Goal: Task Accomplishment & Management: Manage account settings

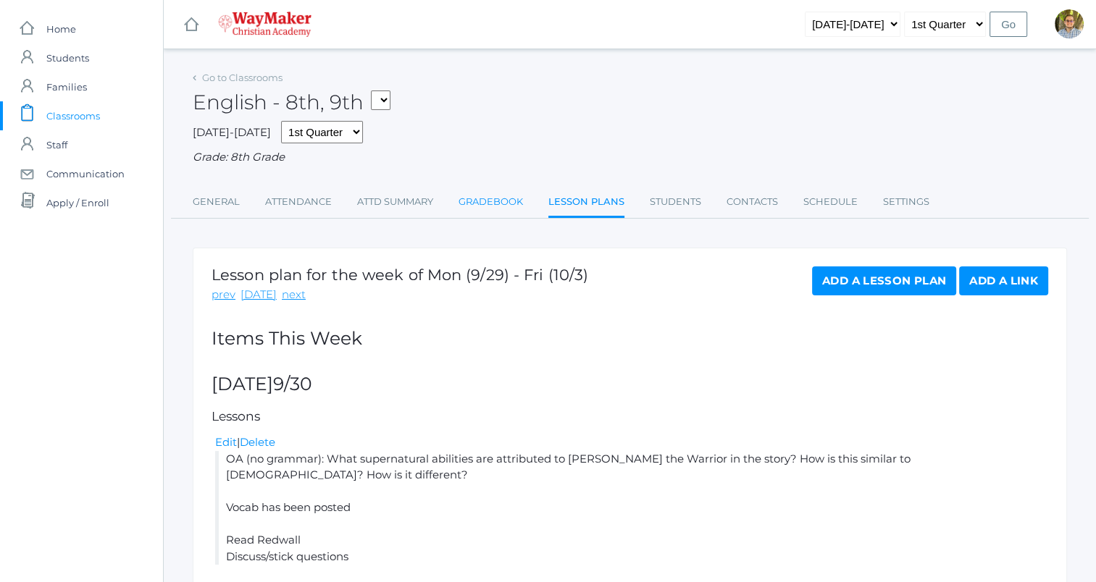
click at [495, 212] on link "Gradebook" at bounding box center [491, 202] width 64 height 29
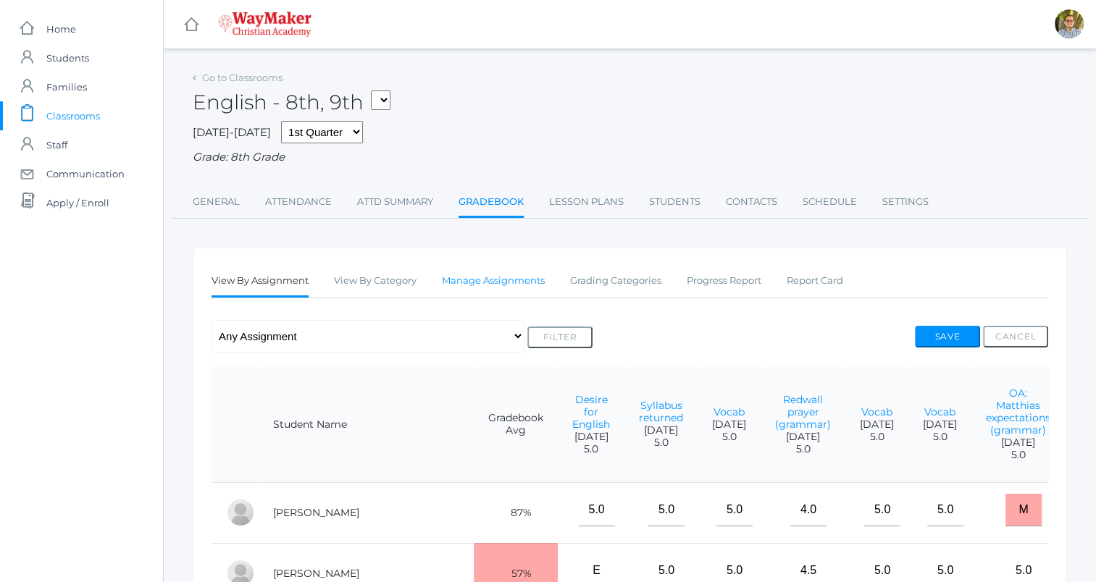
click at [507, 285] on link "Manage Assignments" at bounding box center [493, 281] width 103 height 29
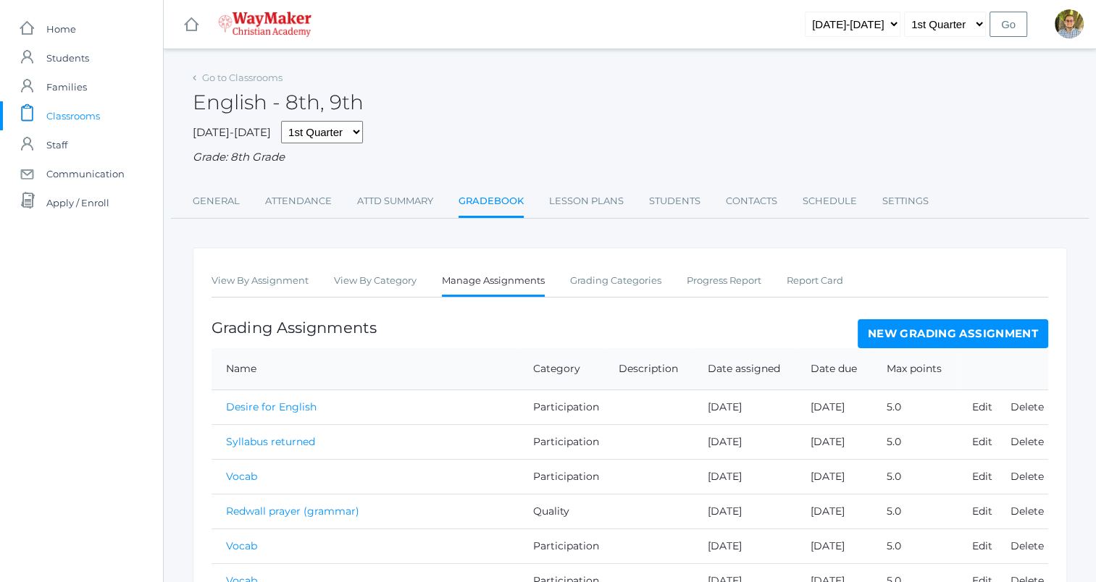
click at [871, 331] on link "New Grading Assignment" at bounding box center [953, 333] width 191 height 29
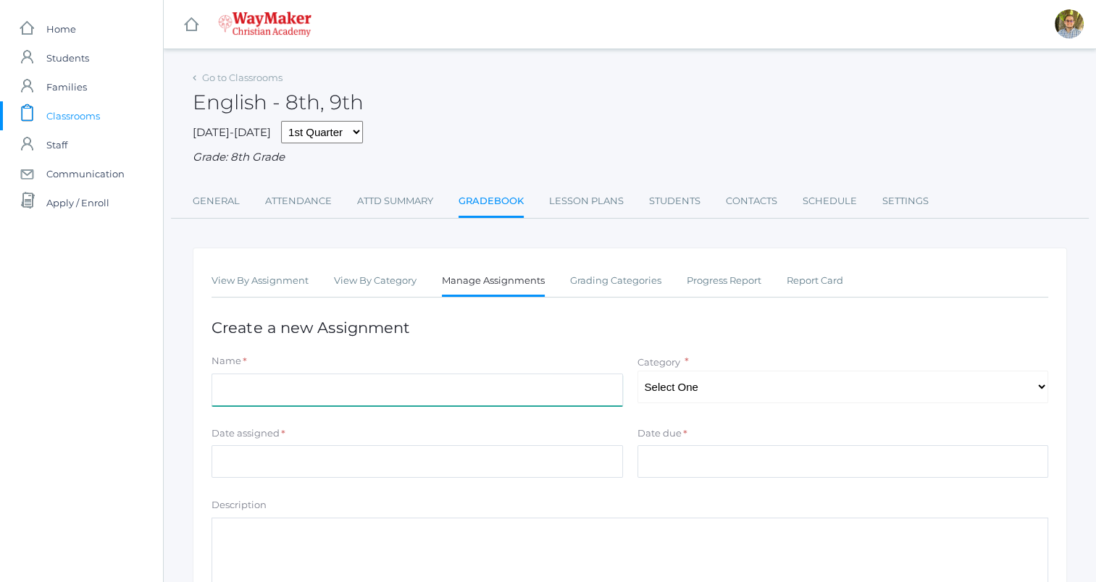
click at [490, 376] on input "Name" at bounding box center [417, 390] width 411 height 33
type input "Surprising part of Redwall"
click at [677, 395] on select "Select One Participation Accuracy Quality" at bounding box center [842, 387] width 411 height 33
select select "1065"
click at [637, 371] on select "Select One Participation Accuracy Quality" at bounding box center [842, 387] width 411 height 33
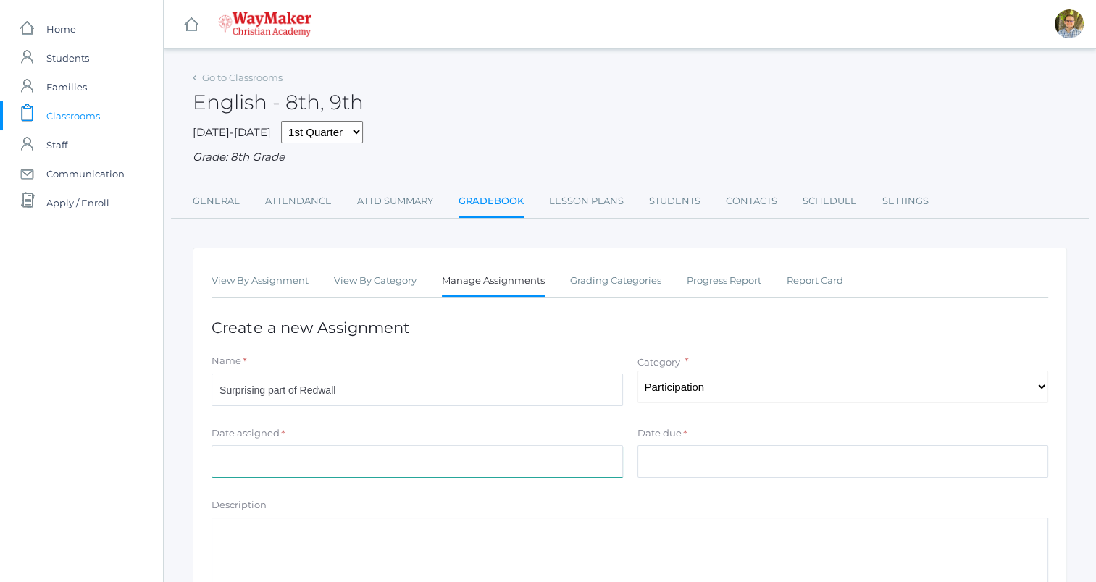
click at [498, 465] on input "Date assigned" at bounding box center [417, 461] width 411 height 33
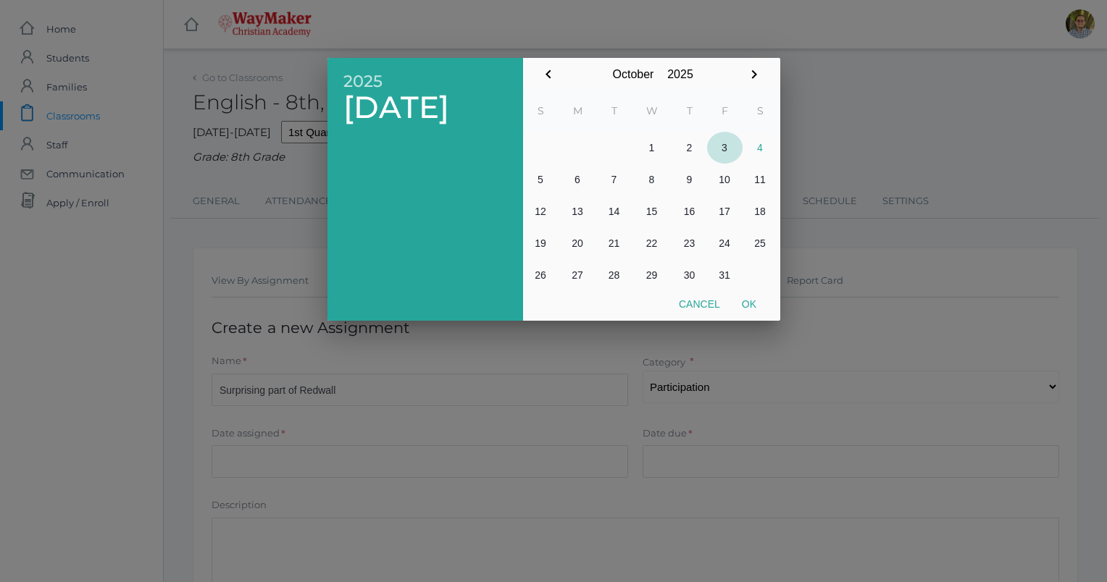
click at [724, 144] on button "3" at bounding box center [724, 148] width 35 height 32
click at [753, 304] on button "Ok" at bounding box center [749, 304] width 36 height 26
type input "[DATE]"
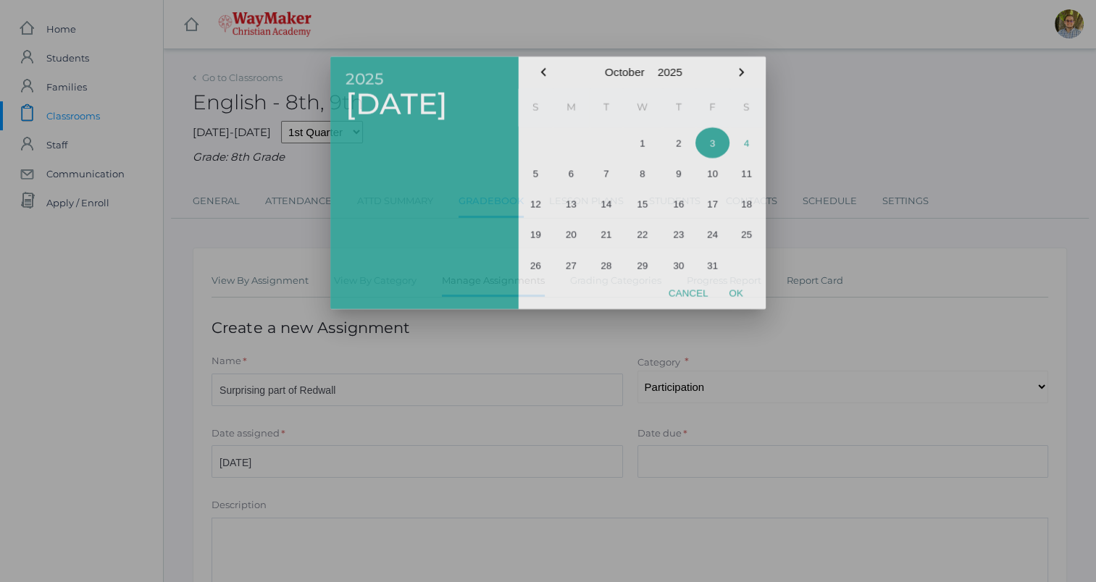
click at [753, 304] on div at bounding box center [548, 218] width 1096 height 728
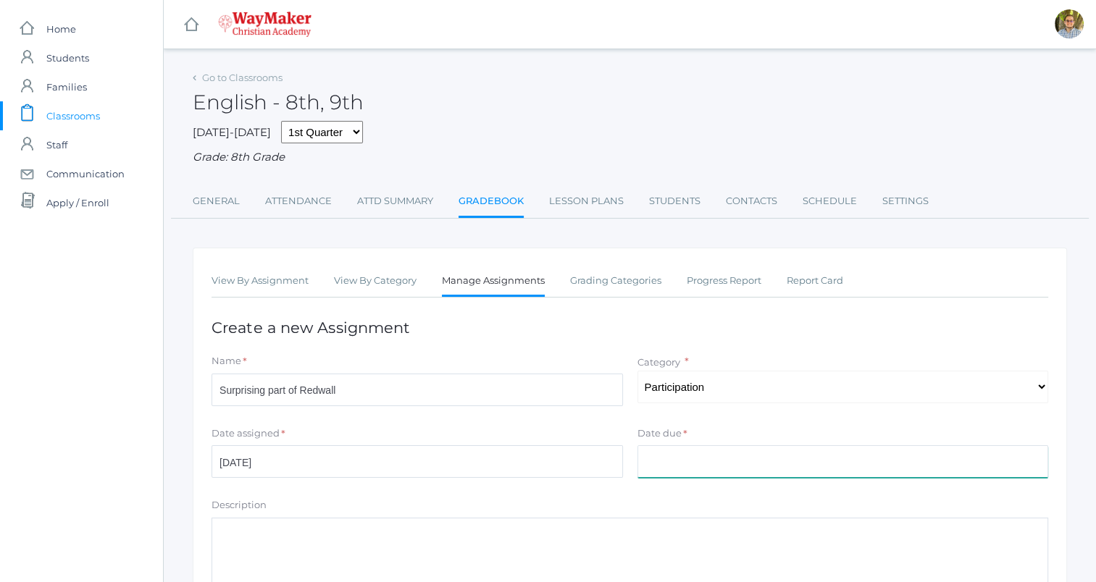
click at [746, 452] on input "Date due" at bounding box center [842, 461] width 411 height 33
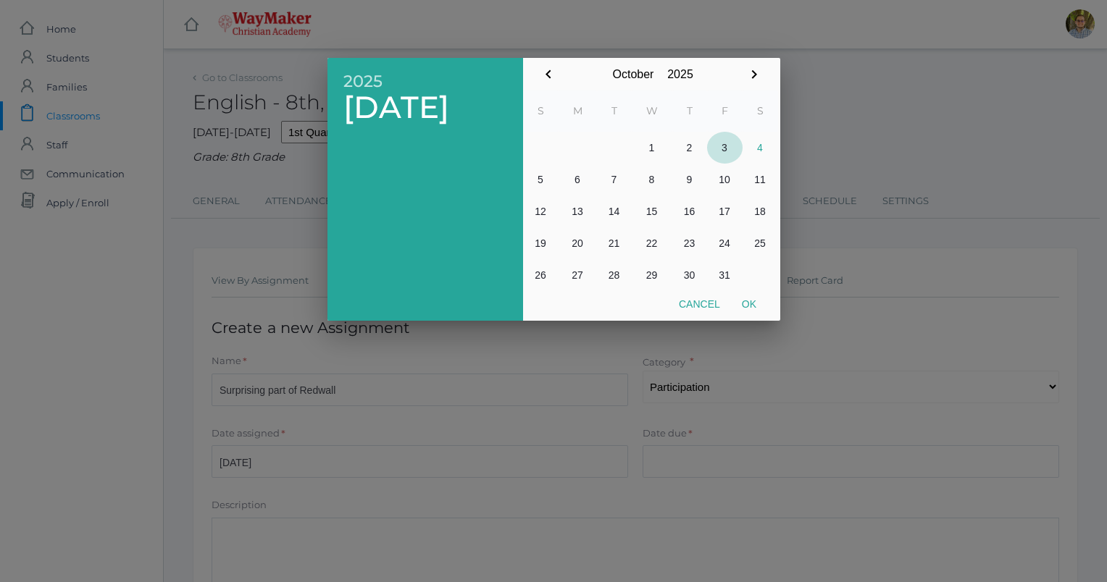
click at [719, 150] on button "3" at bounding box center [724, 148] width 35 height 32
click at [752, 306] on button "Ok" at bounding box center [749, 304] width 36 height 26
type input "[DATE]"
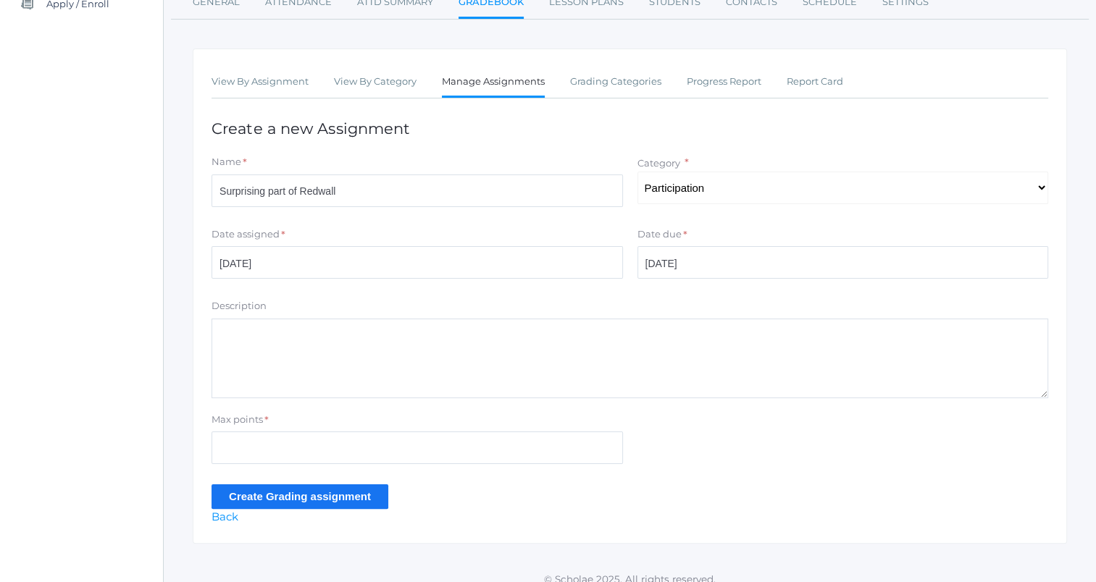
scroll to position [213, 0]
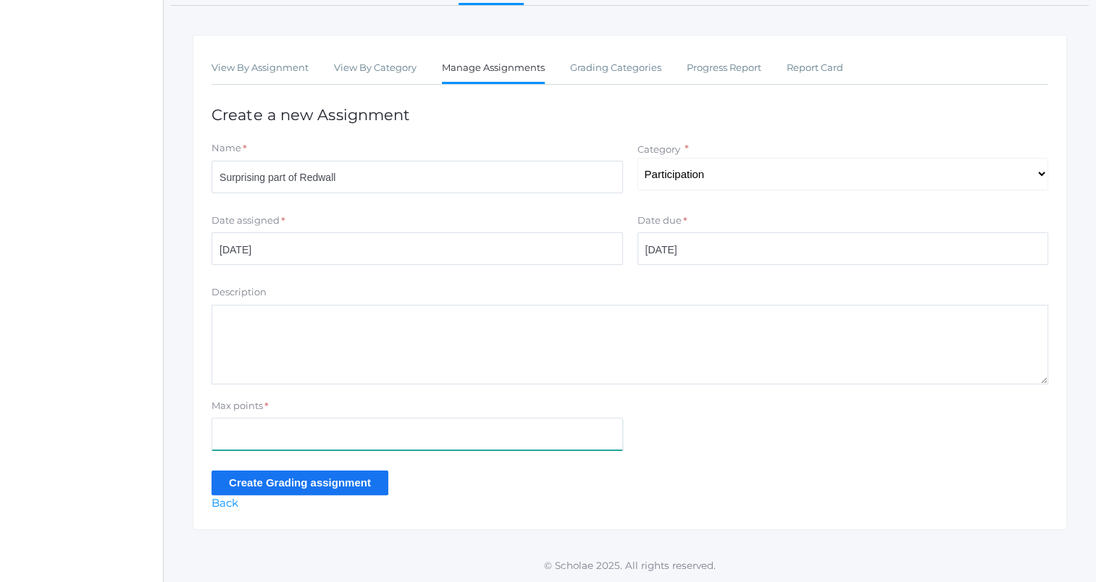
click at [469, 430] on input "Max points" at bounding box center [417, 434] width 411 height 33
type input "5"
click at [233, 485] on input "Create Grading assignment" at bounding box center [300, 483] width 177 height 24
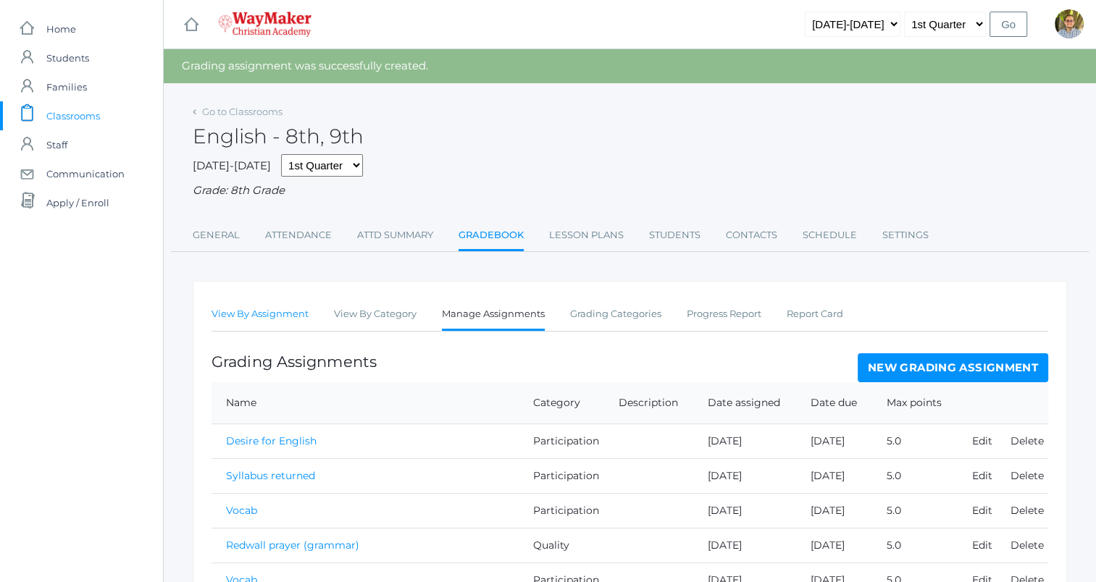
click at [271, 327] on link "View By Assignment" at bounding box center [260, 314] width 97 height 29
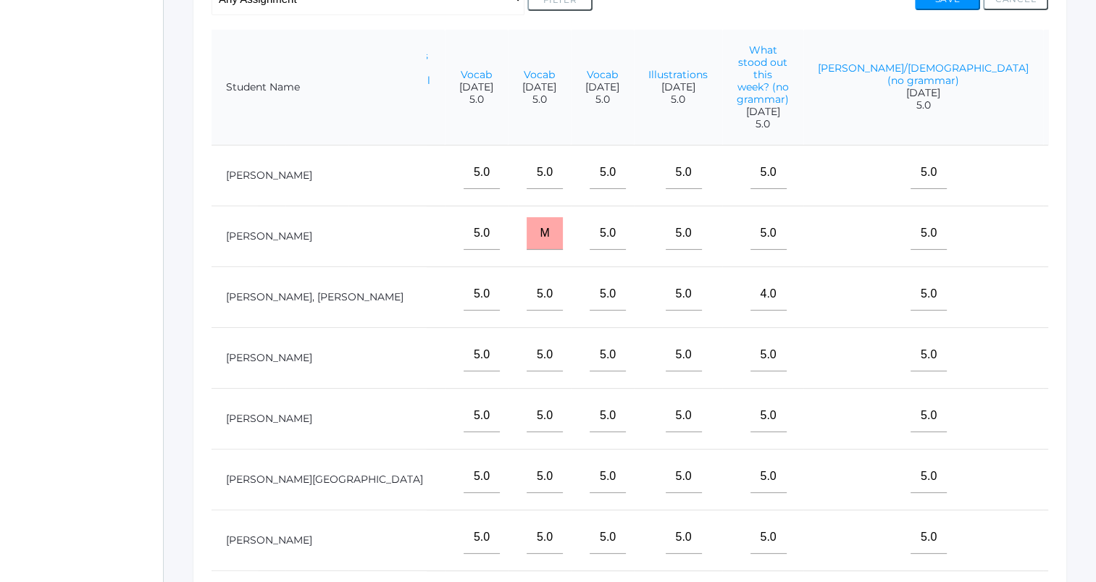
scroll to position [338, 0]
type input"] "3"
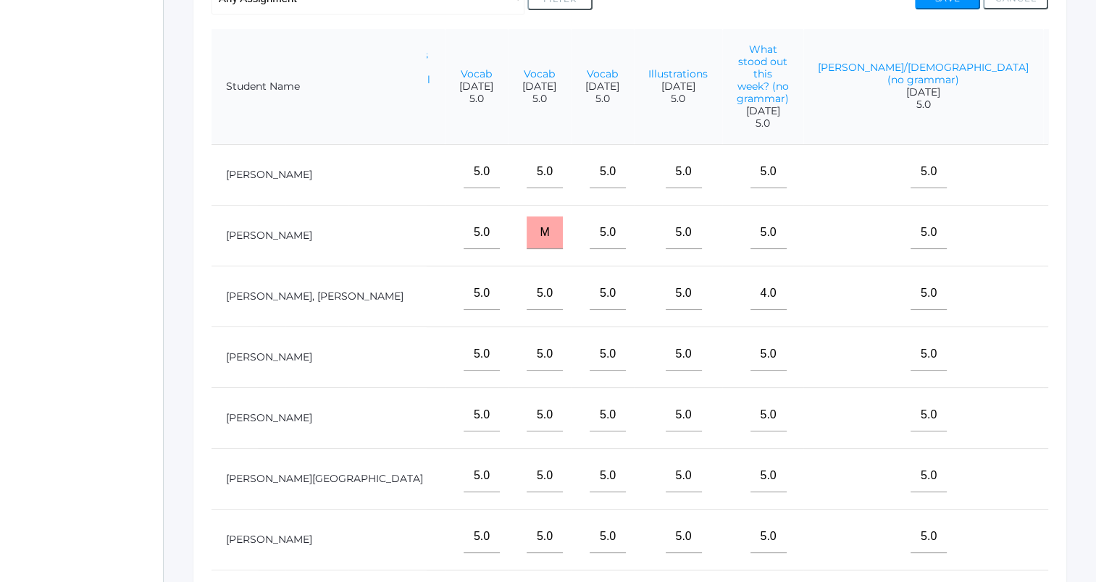
type input"] "5"
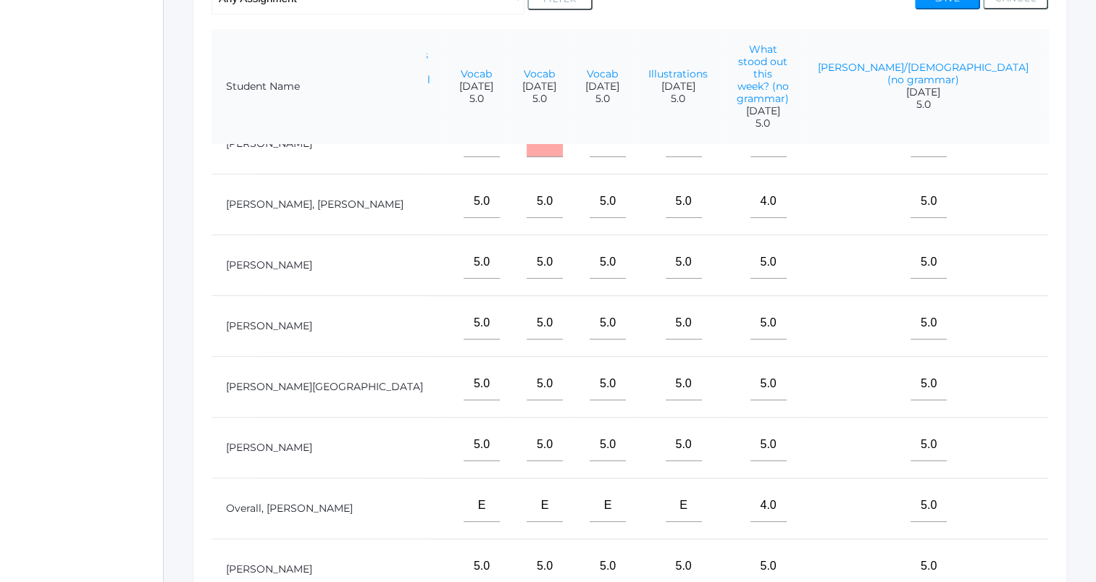
scroll to position [97, 1323]
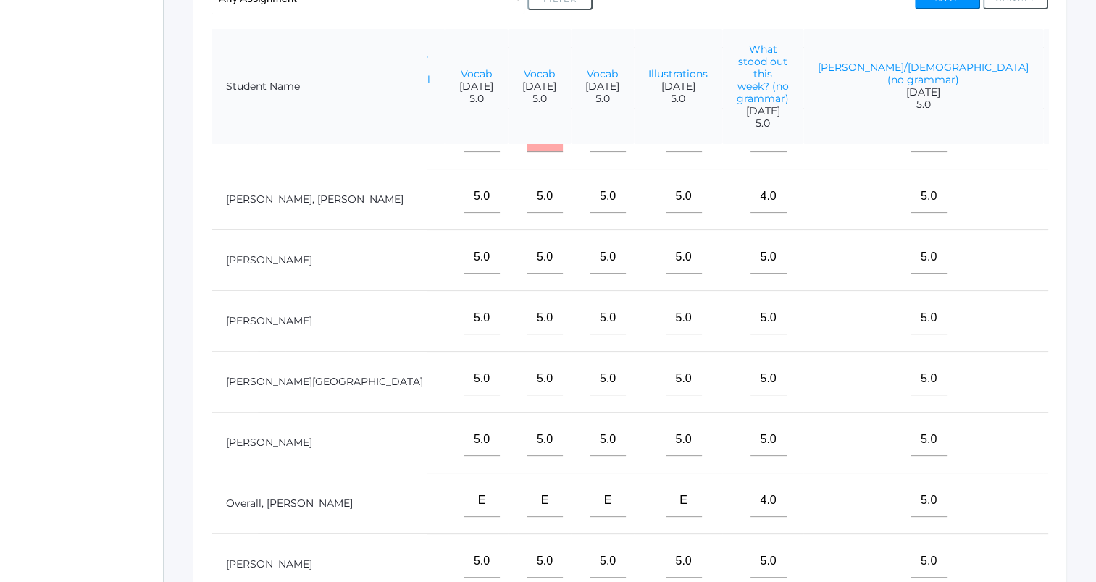
type input"] "5"
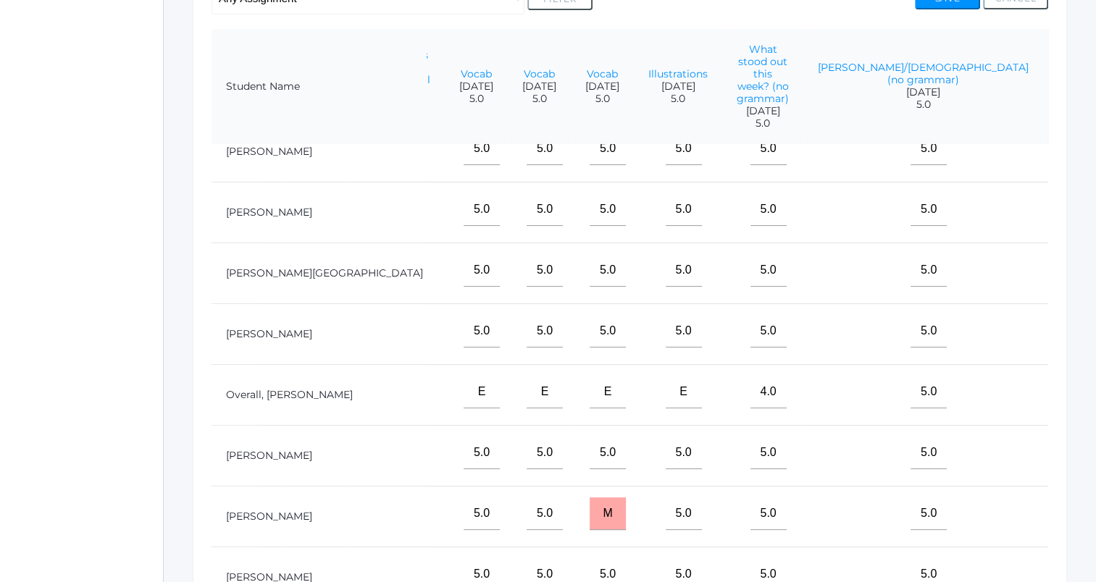
type input"] "5"
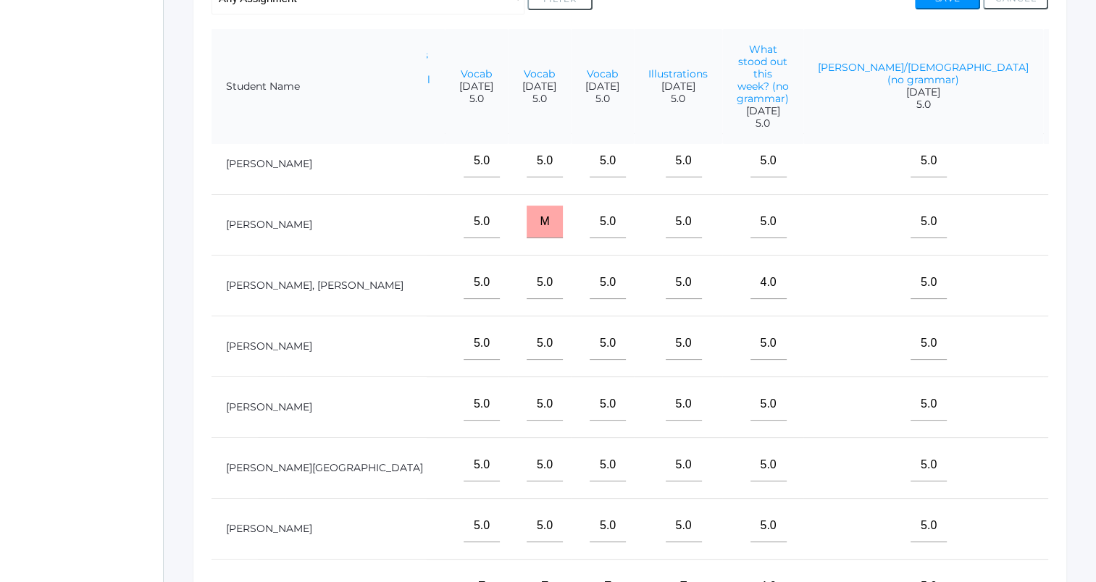
type input"] "5"
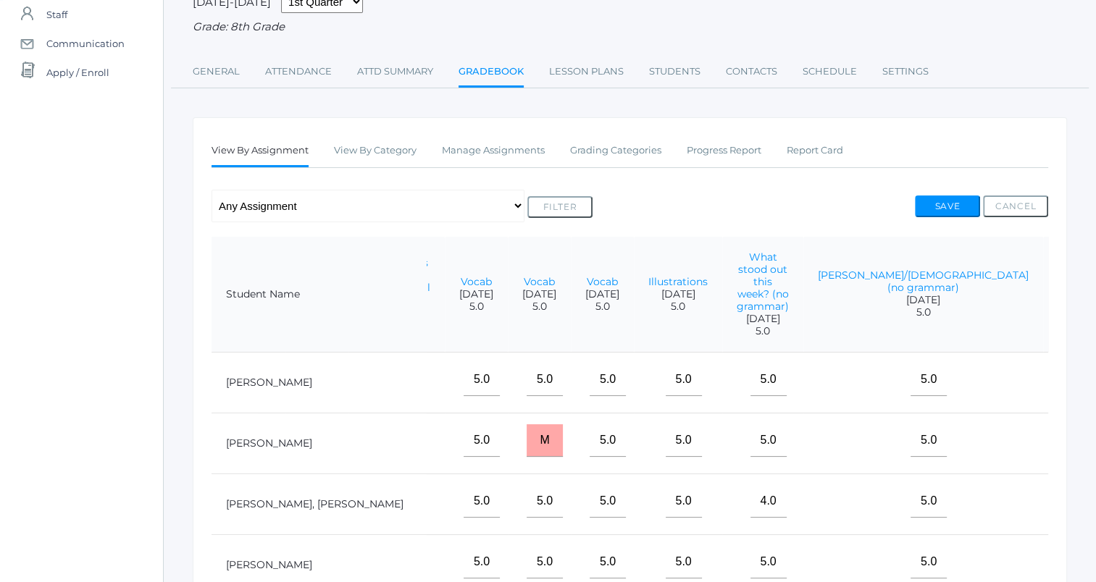
scroll to position [125, 0]
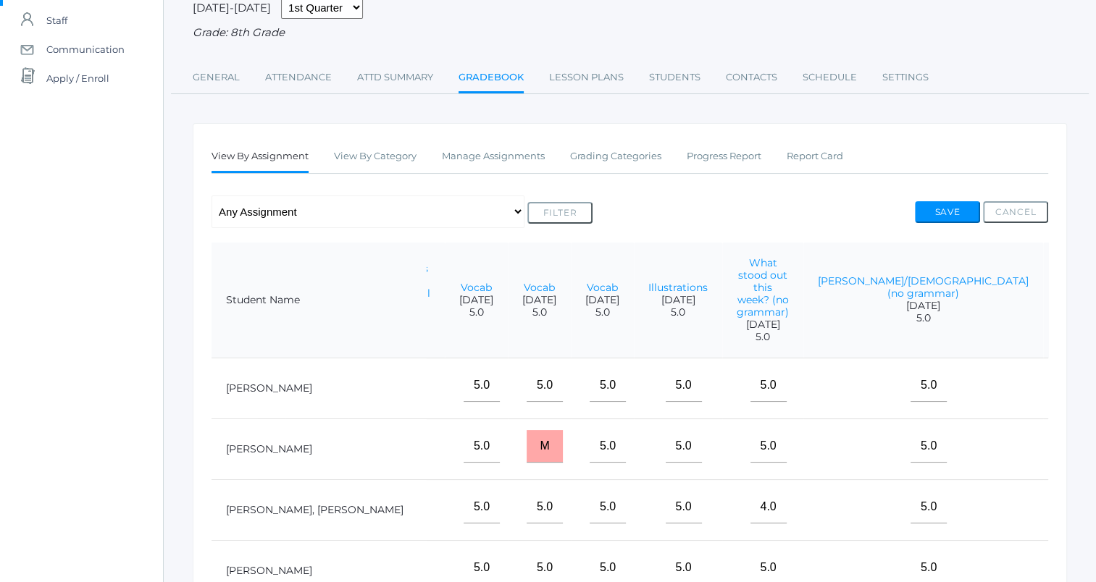
type input"] "5"
click at [937, 217] on button "Save" at bounding box center [947, 212] width 65 height 22
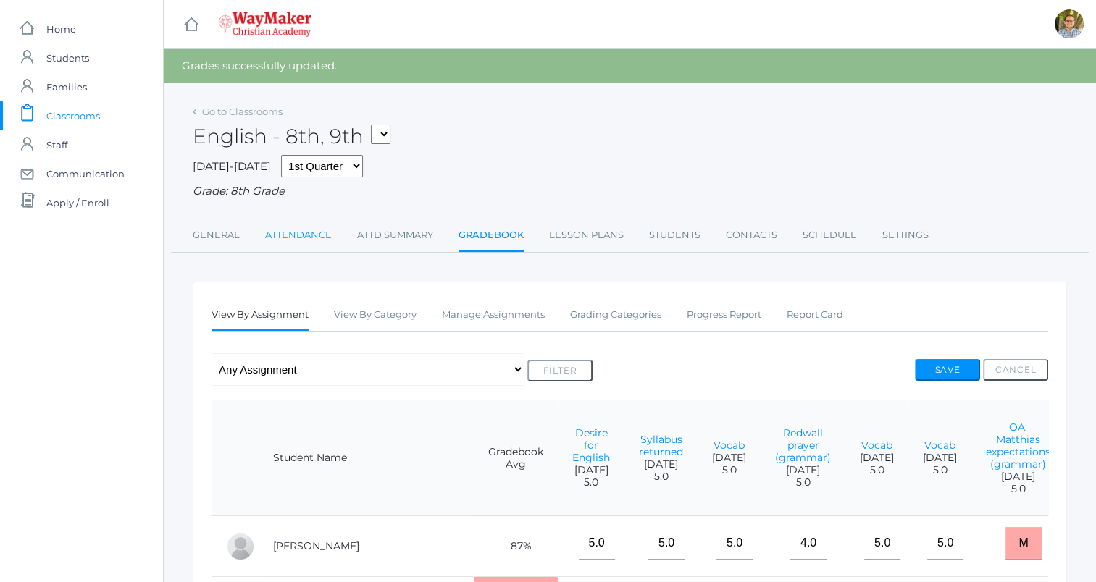
click at [322, 240] on link "Attendance" at bounding box center [298, 235] width 67 height 29
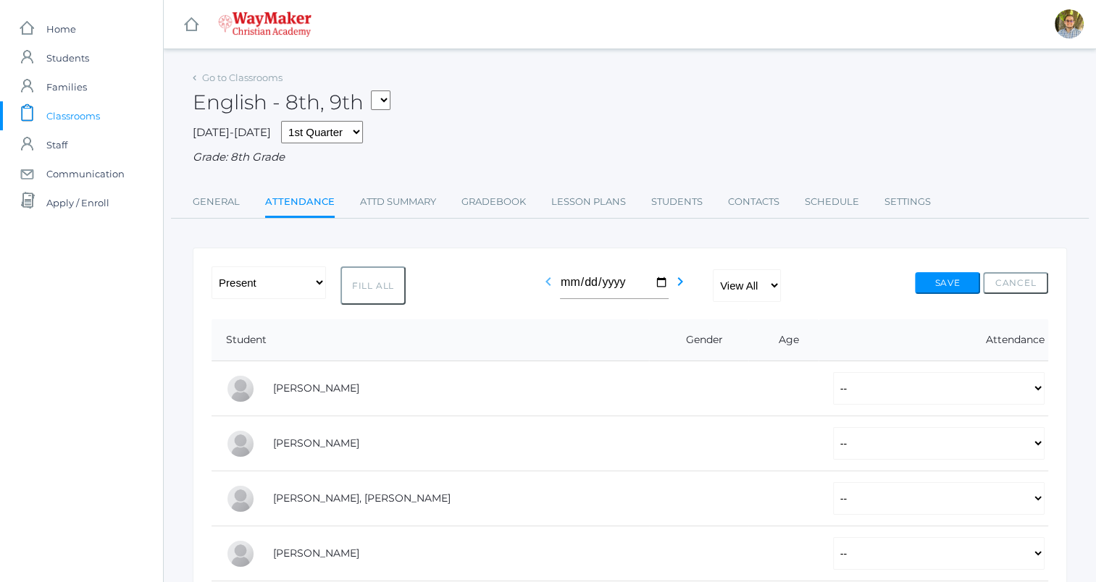
click at [543, 282] on icon "chevron_left" at bounding box center [548, 281] width 17 height 17
click at [502, 201] on link "Gradebook" at bounding box center [493, 202] width 64 height 29
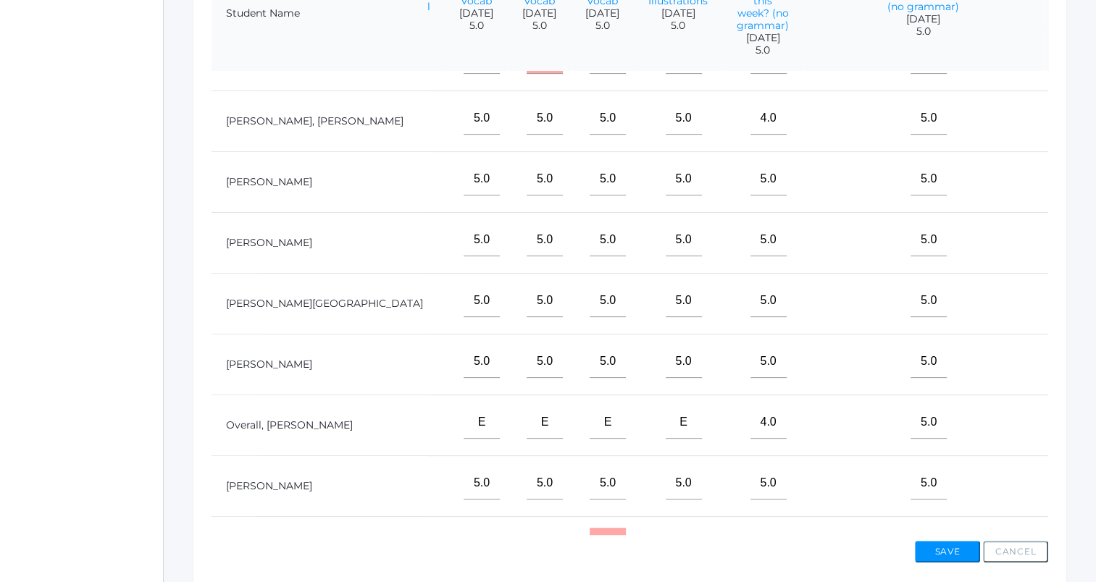
scroll to position [122, 1323]
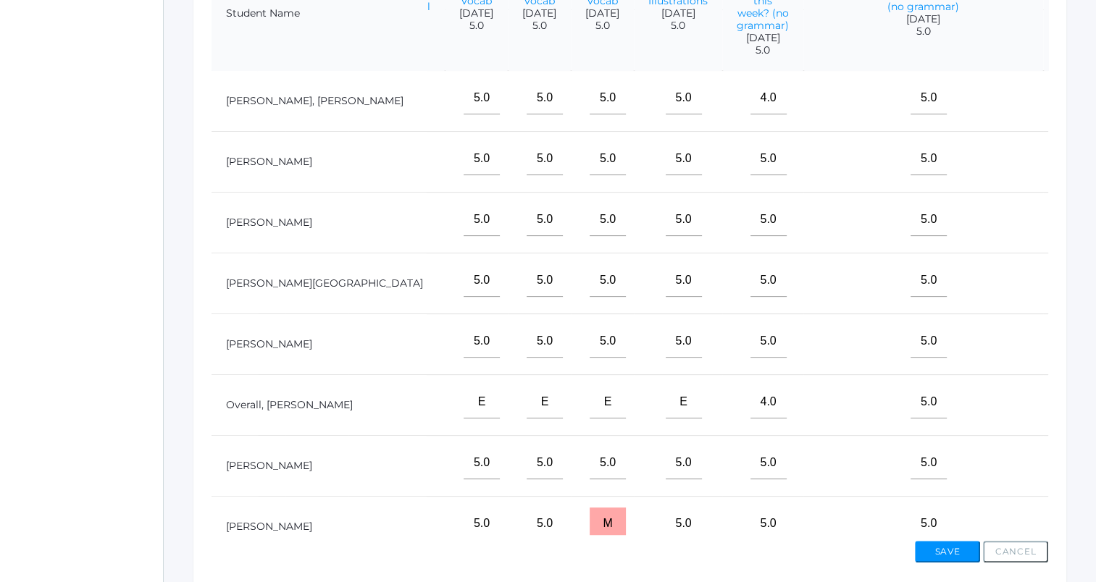
type input"] "n"
type input"] "m"
click at [941, 551] on button "Save" at bounding box center [947, 552] width 65 height 22
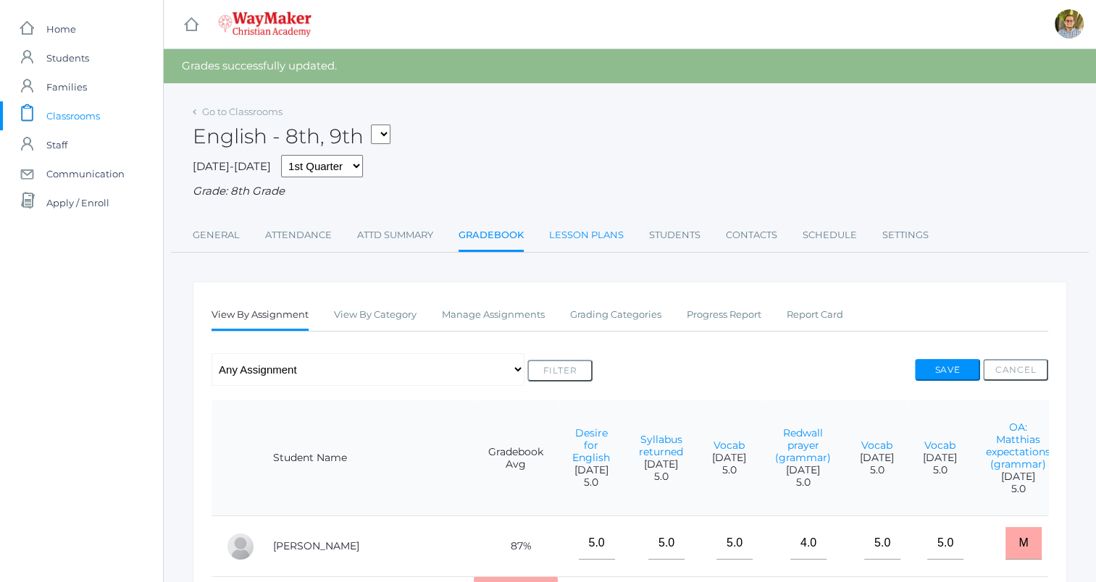
click at [593, 232] on link "Lesson Plans" at bounding box center [586, 235] width 75 height 29
